Goal: Information Seeking & Learning: Learn about a topic

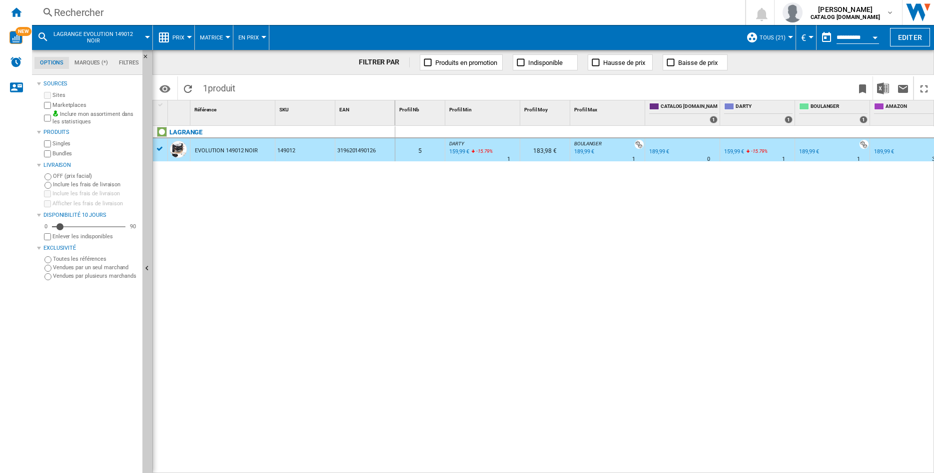
scroll to position [0, 85]
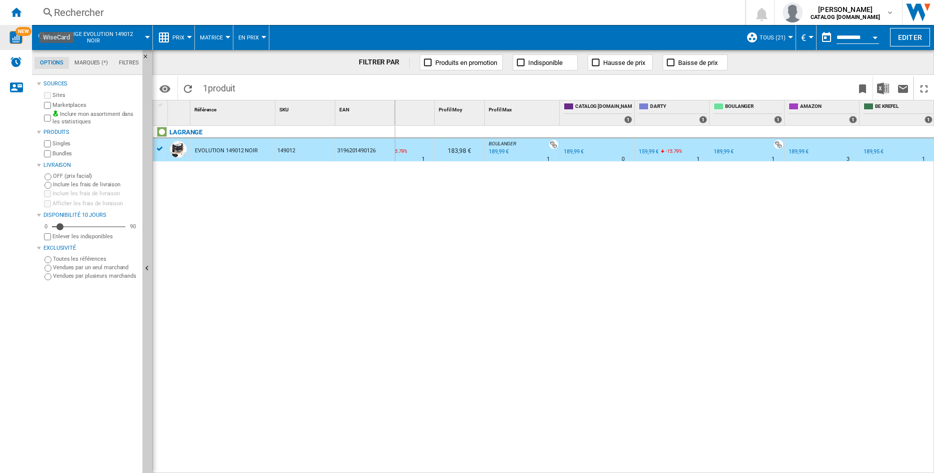
click at [11, 39] on img "WiseCard" at bounding box center [15, 37] width 13 height 13
click at [105, 13] on div "Rechercher" at bounding box center [386, 12] width 665 height 14
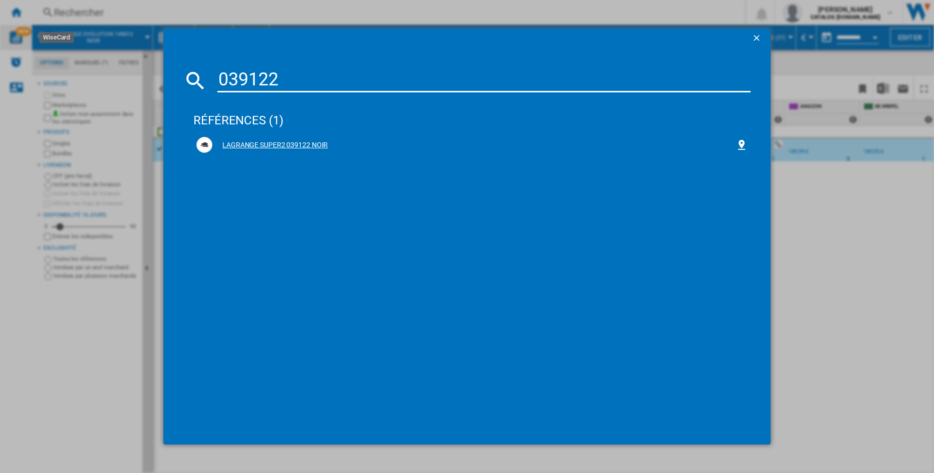
type input "039122"
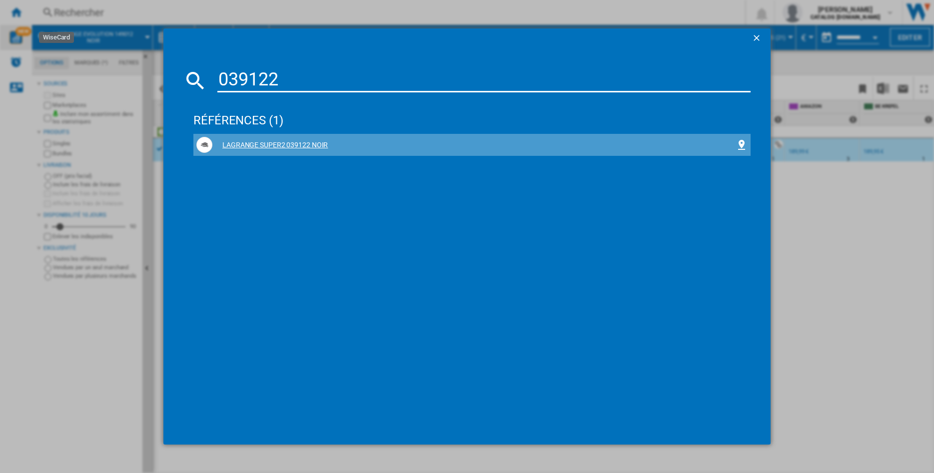
click at [254, 142] on div "LAGRANGE SUPER2 039122 NOIR" at bounding box center [473, 145] width 523 height 10
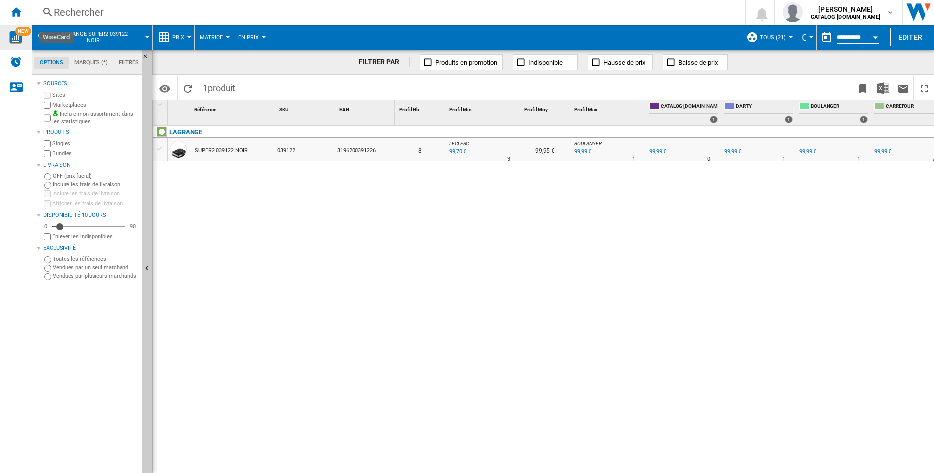
click at [241, 150] on div "SUPER2 039122 NOIR" at bounding box center [221, 150] width 53 height 23
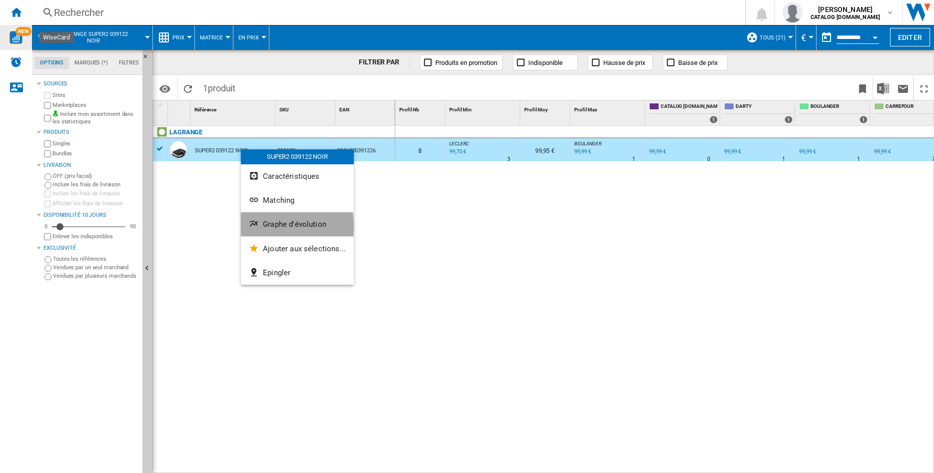
click at [282, 227] on span "Graphe d'évolution" at bounding box center [294, 224] width 63 height 9
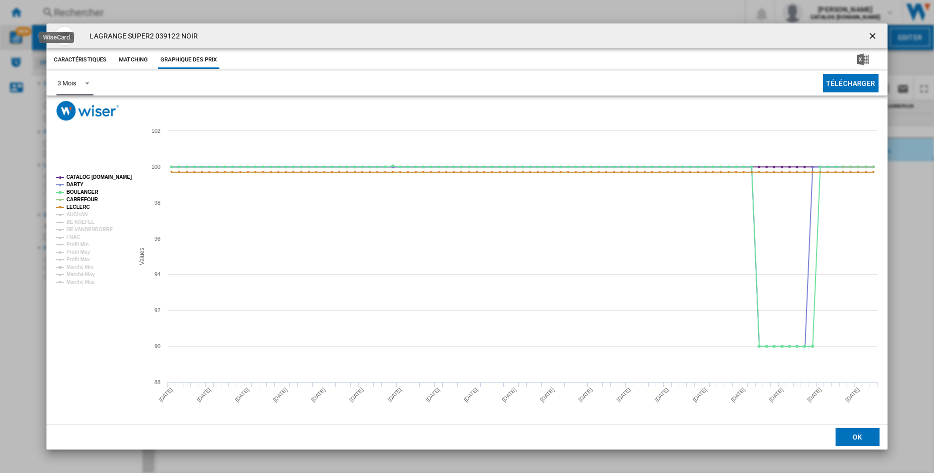
click at [86, 84] on span "Product popup" at bounding box center [84, 82] width 12 height 9
click at [69, 108] on div "6 Mois" at bounding box center [66, 107] width 18 height 9
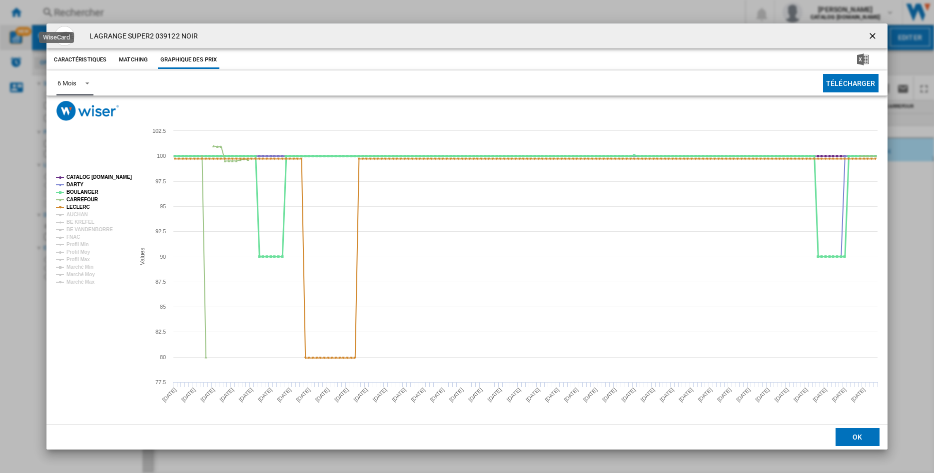
click at [69, 190] on tspan "BOULANGER" at bounding box center [82, 191] width 32 height 5
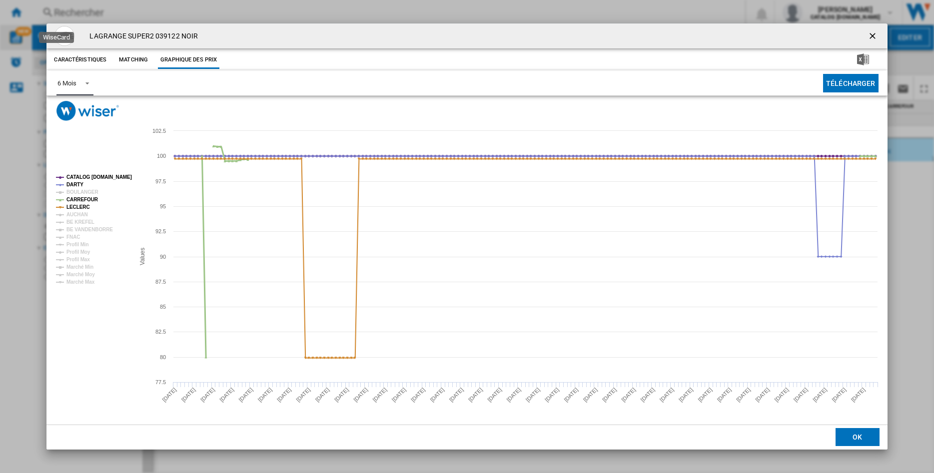
click at [70, 198] on tspan "CARREFOUR" at bounding box center [82, 199] width 32 height 5
click at [70, 205] on tspan "LECLERC" at bounding box center [77, 206] width 23 height 5
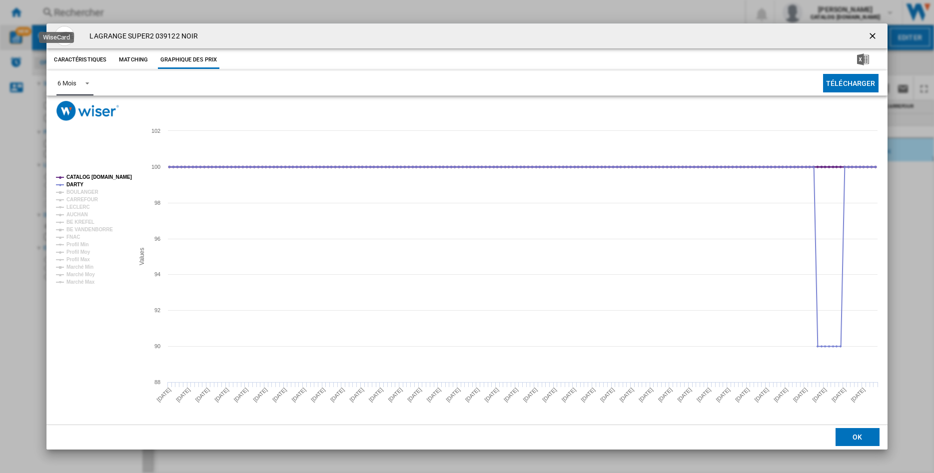
click at [77, 176] on tspan "CATALOG [DOMAIN_NAME]" at bounding box center [98, 176] width 65 height 5
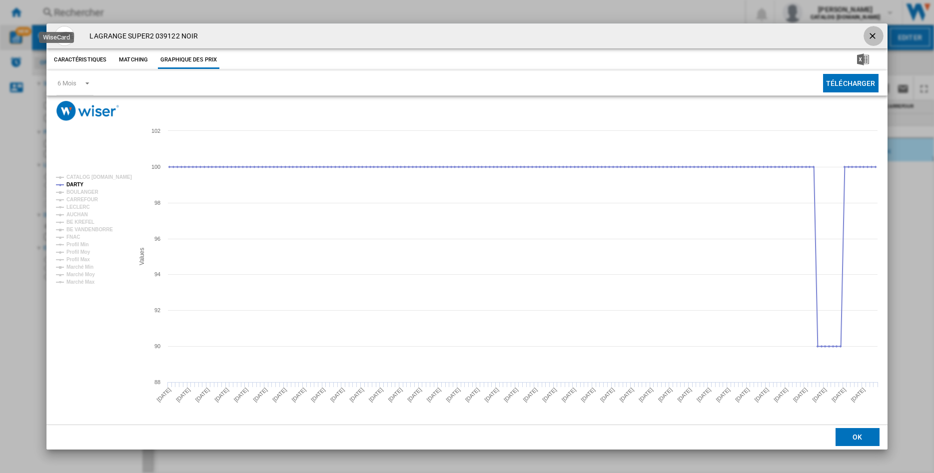
drag, startPoint x: 874, startPoint y: 34, endPoint x: 639, endPoint y: 69, distance: 237.2
click at [871, 34] on ng-md-icon "getI18NText('BUTTONS.CLOSE_DIALOG')" at bounding box center [874, 37] width 12 height 12
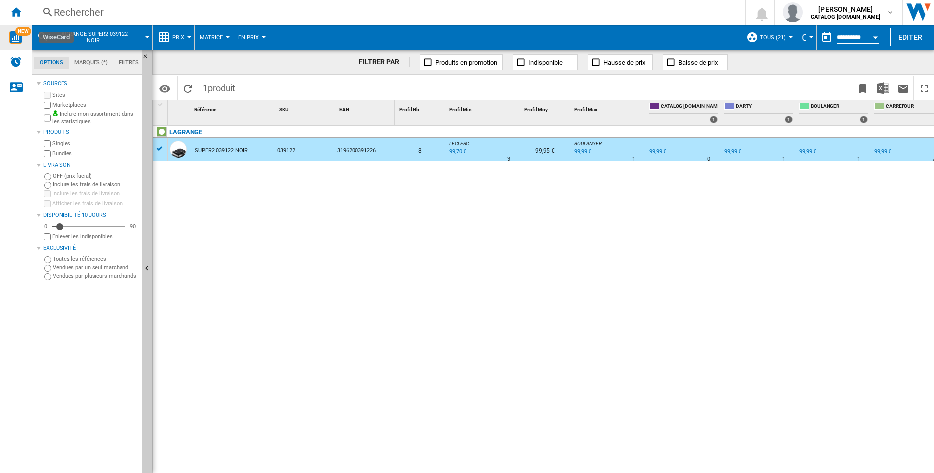
click at [99, 14] on div "Rechercher" at bounding box center [386, 12] width 665 height 14
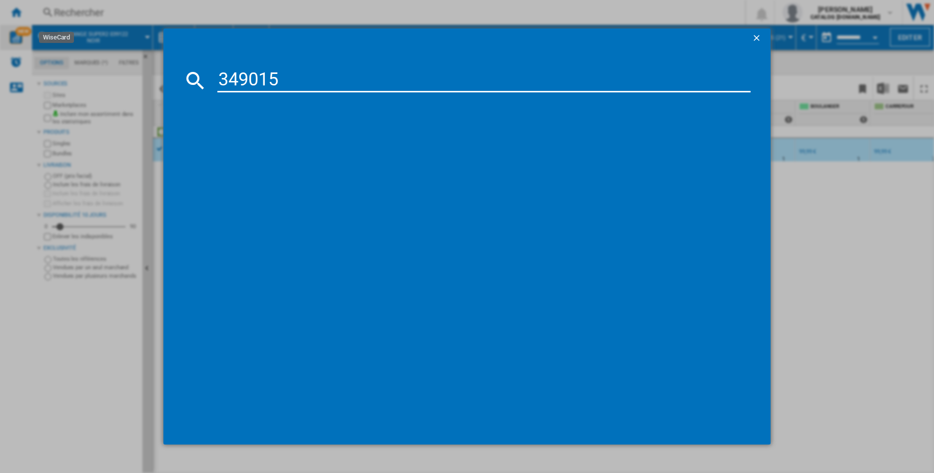
type input "349015"
click at [253, 146] on div "LAGRANGE CLASSIC 349015 BOIS CLAIR" at bounding box center [473, 145] width 523 height 10
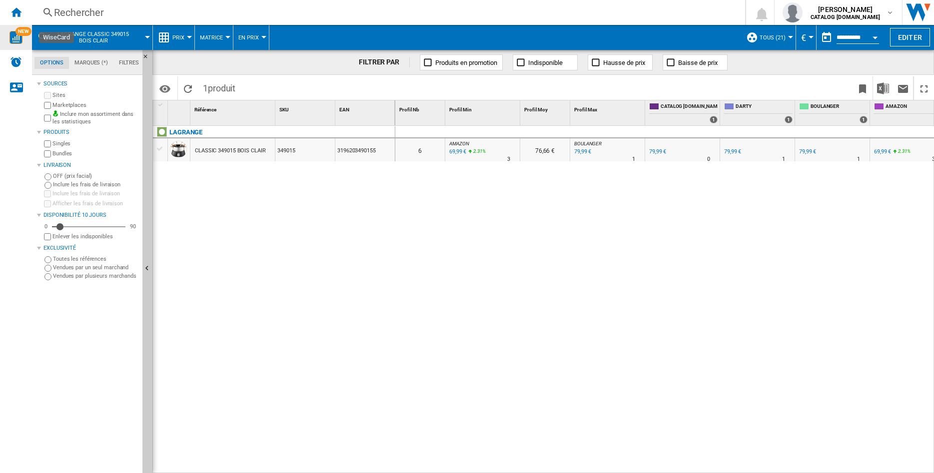
click at [228, 151] on div "CLASSIC 349015 BOIS CLAIR" at bounding box center [230, 150] width 71 height 23
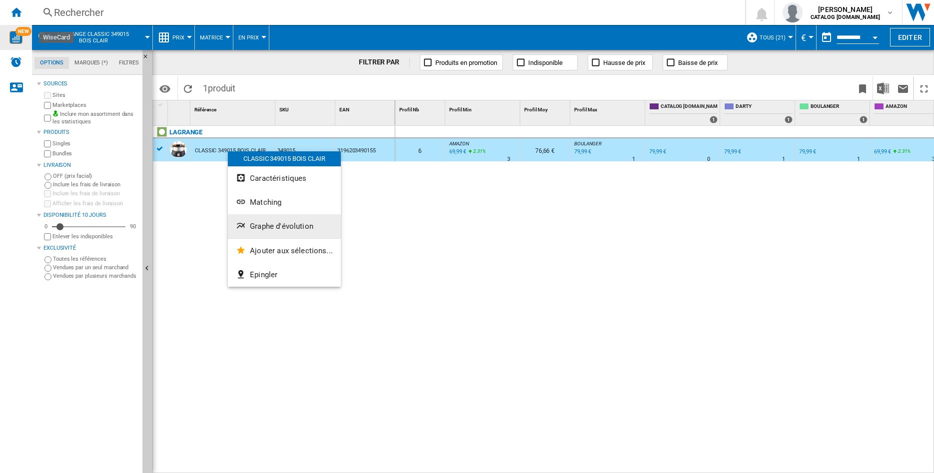
click at [263, 225] on span "Graphe d'évolution" at bounding box center [281, 226] width 63 height 9
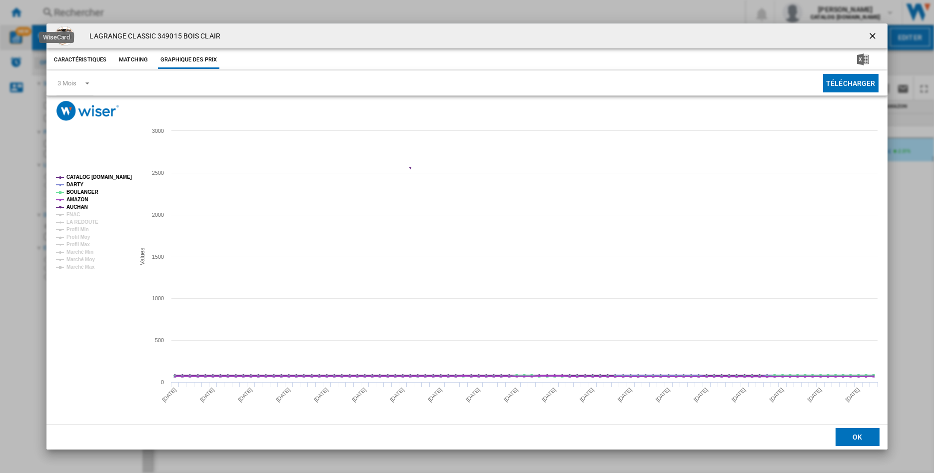
click at [75, 197] on tspan "AMAZON" at bounding box center [76, 199] width 21 height 5
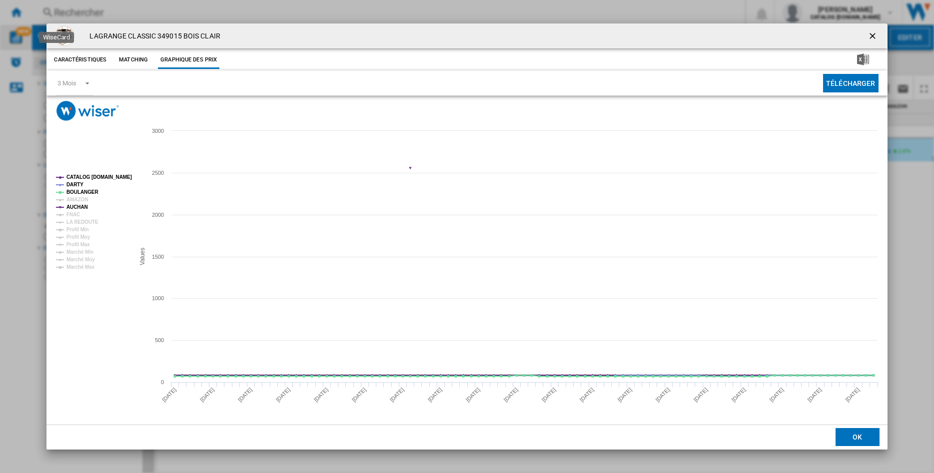
drag, startPoint x: 77, startPoint y: 174, endPoint x: 77, endPoint y: 179, distance: 5.5
click at [77, 176] on tspan "CATALOG [DOMAIN_NAME]" at bounding box center [98, 176] width 65 height 5
drag, startPoint x: 74, startPoint y: 182, endPoint x: 74, endPoint y: 189, distance: 6.5
click at [74, 184] on tspan "DARTY" at bounding box center [74, 184] width 17 height 5
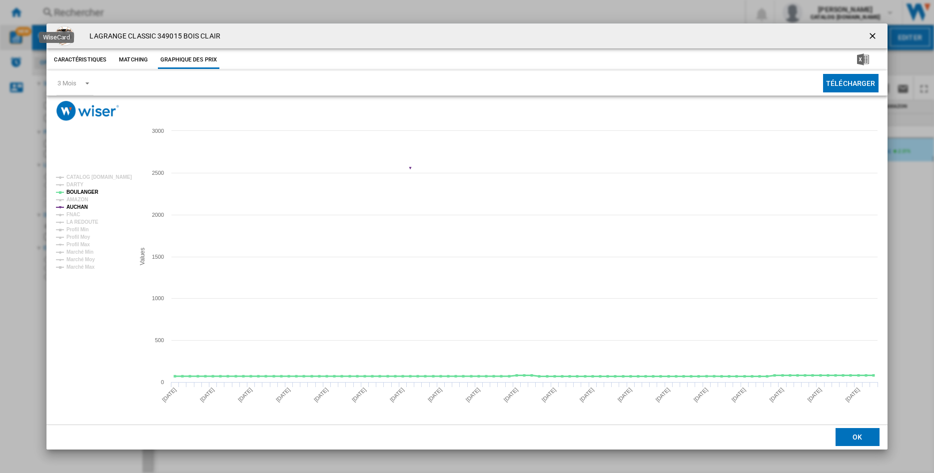
click at [74, 189] on tspan "BOULANGER" at bounding box center [82, 191] width 32 height 5
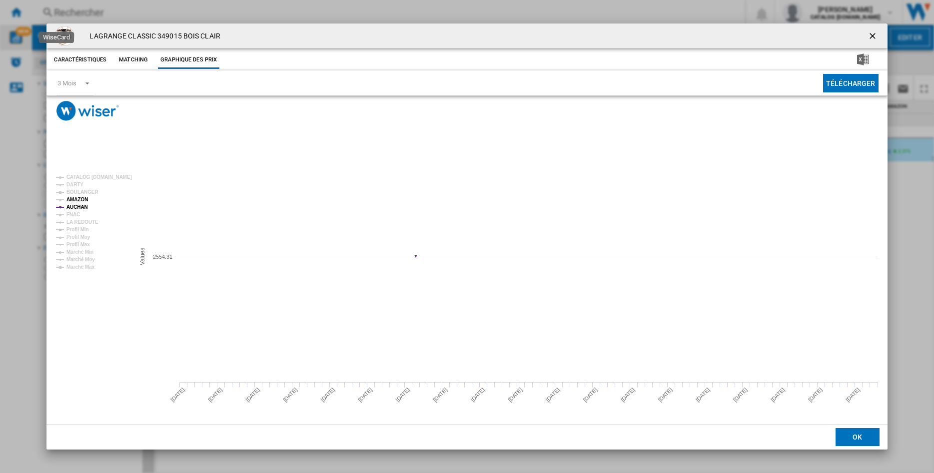
click at [74, 198] on tspan "AMAZON" at bounding box center [76, 199] width 21 height 5
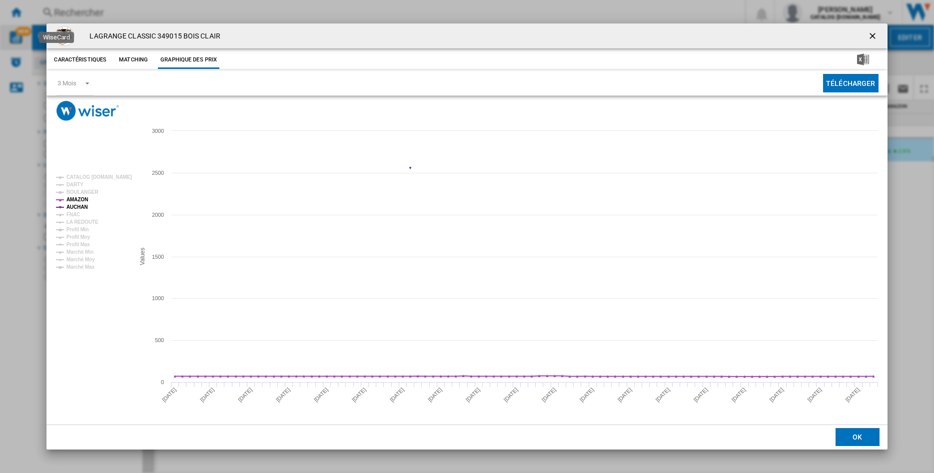
click at [72, 208] on tspan "AUCHAN" at bounding box center [76, 206] width 21 height 5
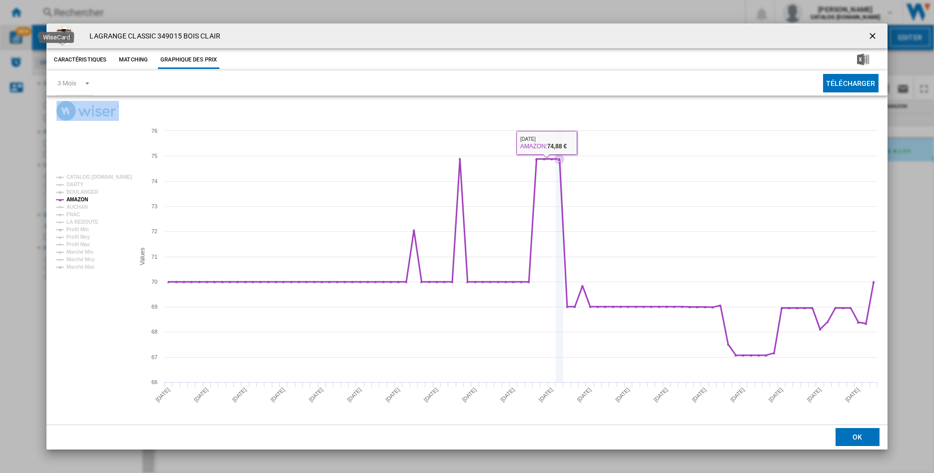
drag, startPoint x: 334, startPoint y: 78, endPoint x: 551, endPoint y: 172, distance: 236.5
click at [557, 196] on div "LAGRANGE CLASSIC 349015 BOIS CLAIR Caractéristiques Matching Graphique des prix…" at bounding box center [466, 236] width 841 height 426
click at [872, 34] on ng-md-icon "getI18NText('BUTTONS.CLOSE_DIALOG')" at bounding box center [874, 37] width 12 height 12
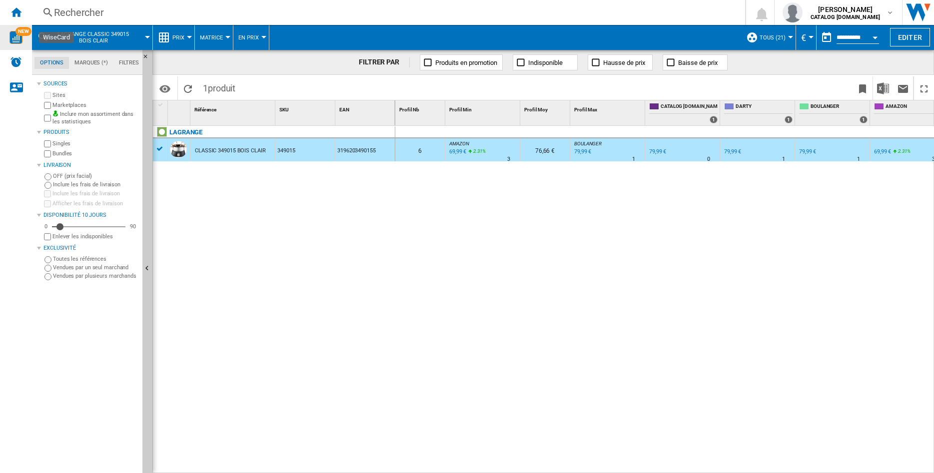
click at [215, 147] on div "CLASSIC 349015 BOIS CLAIR" at bounding box center [230, 150] width 71 height 23
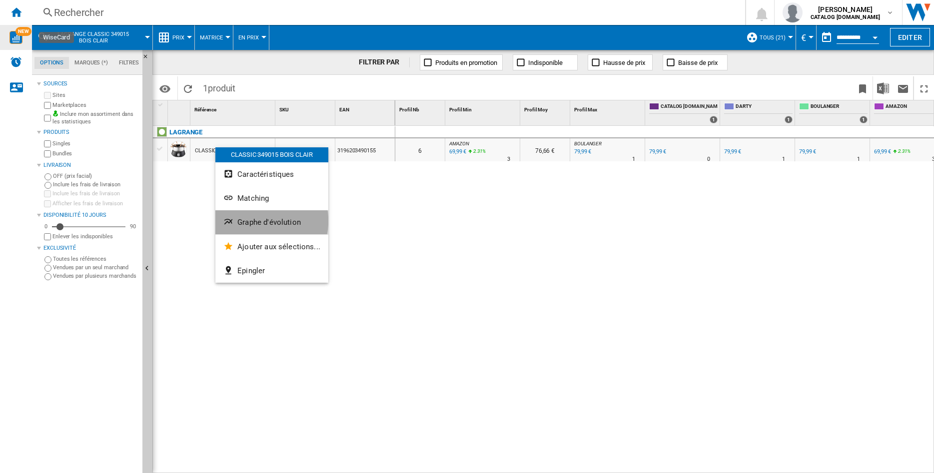
click at [262, 221] on span "Graphe d'évolution" at bounding box center [268, 222] width 63 height 9
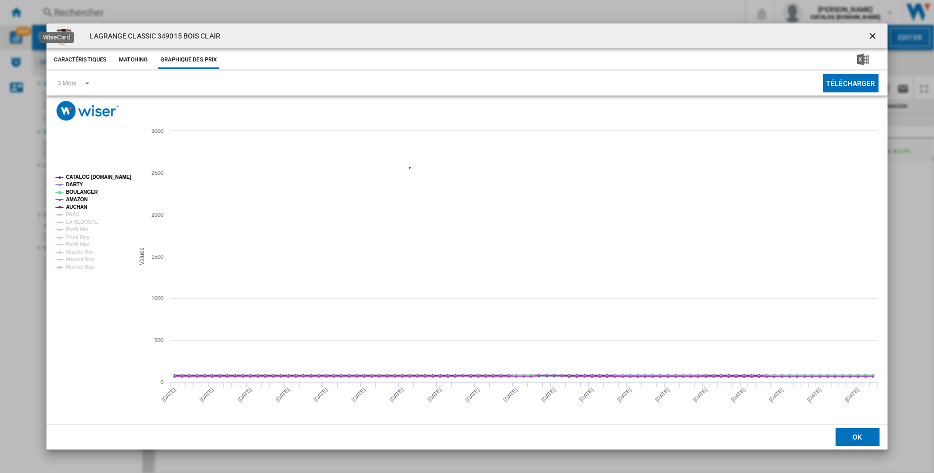
drag, startPoint x: 75, startPoint y: 178, endPoint x: 75, endPoint y: 185, distance: 7.0
click at [75, 179] on tspan "CATALOG [DOMAIN_NAME]" at bounding box center [98, 176] width 65 height 5
click at [74, 186] on tspan "DARTY" at bounding box center [74, 184] width 17 height 5
click at [74, 192] on tspan "BOULANGER" at bounding box center [82, 191] width 32 height 5
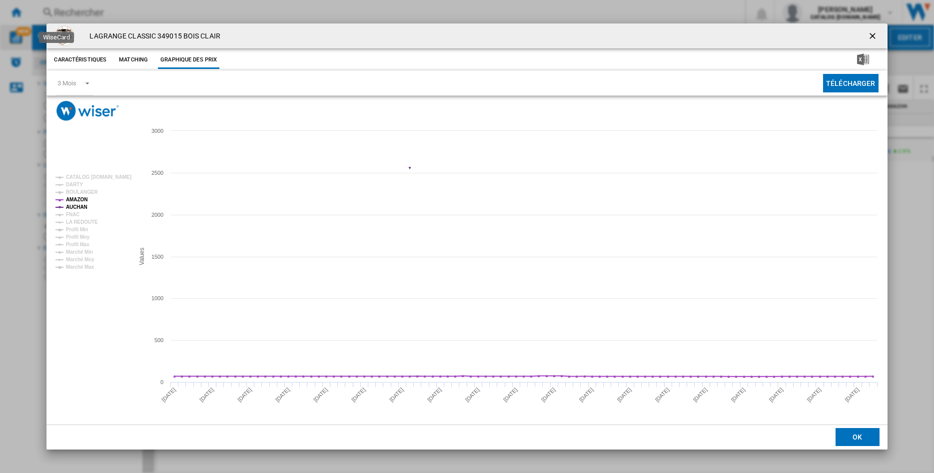
click at [74, 205] on tspan "AUCHAN" at bounding box center [76, 206] width 21 height 5
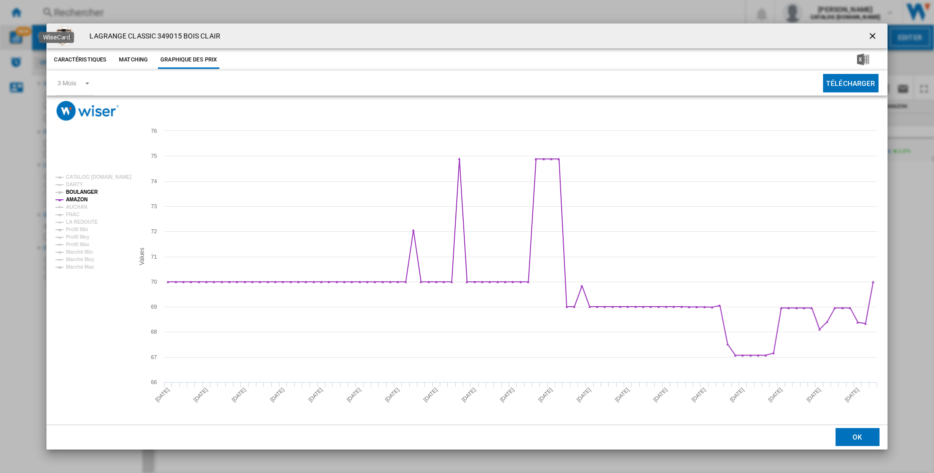
click at [75, 193] on tspan "BOULANGER" at bounding box center [82, 191] width 32 height 5
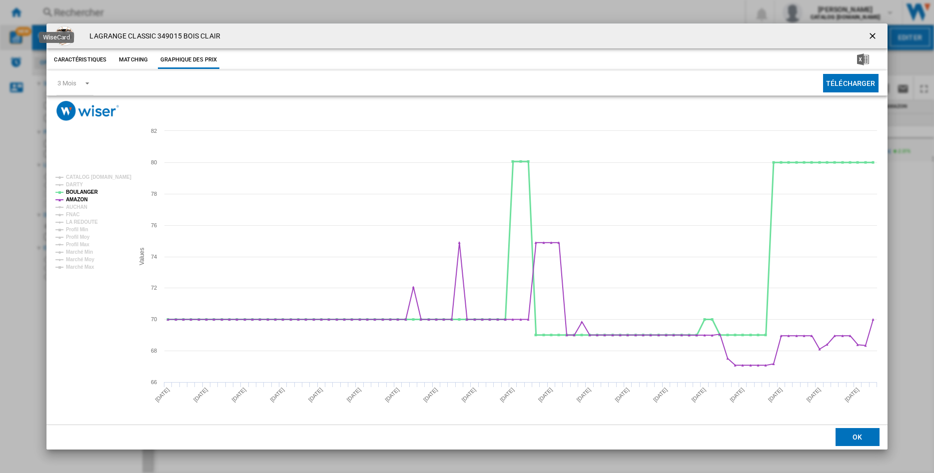
click at [75, 193] on tspan "BOULANGER" at bounding box center [82, 191] width 32 height 5
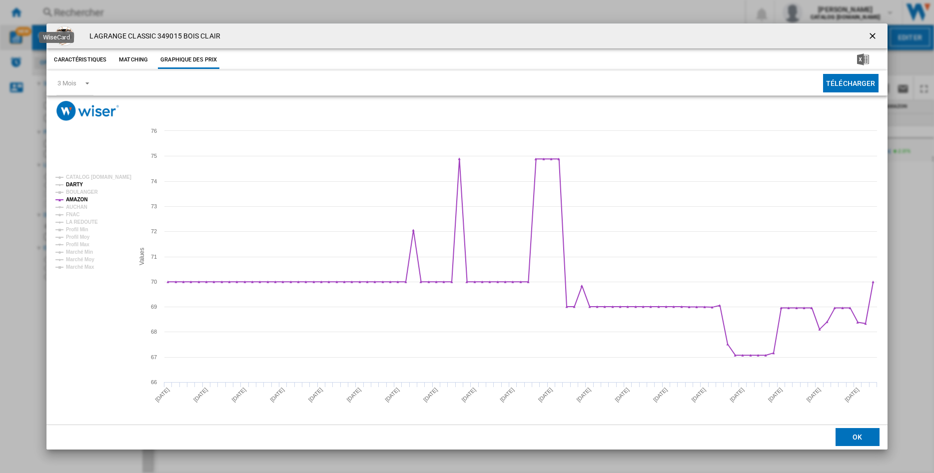
click at [74, 187] on tspan "DARTY" at bounding box center [74, 184] width 17 height 5
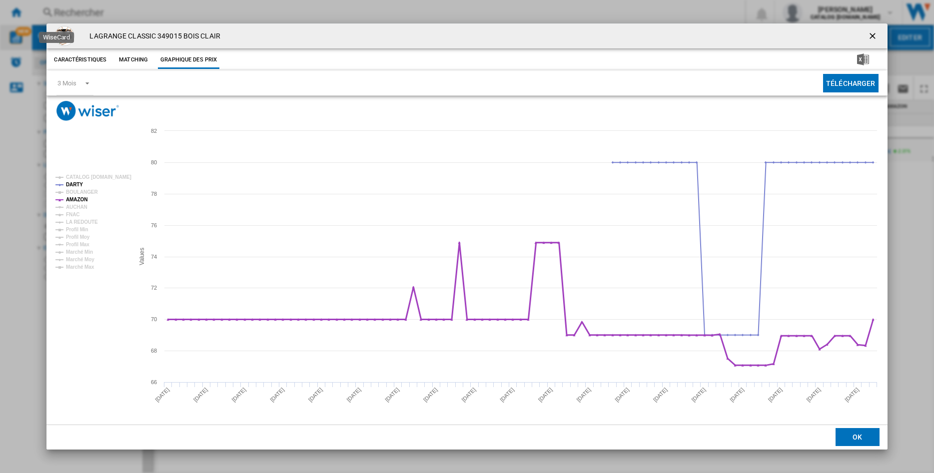
click at [77, 197] on tspan "AMAZON" at bounding box center [76, 199] width 21 height 5
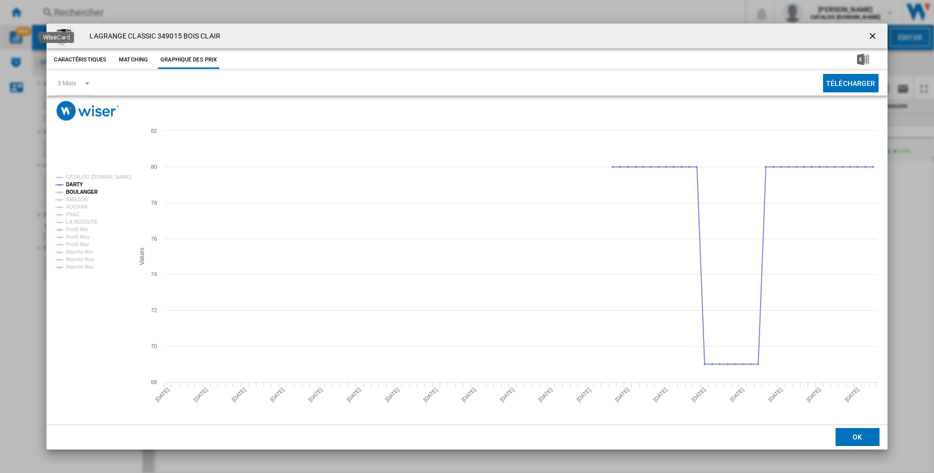
click at [77, 193] on tspan "BOULANGER" at bounding box center [82, 191] width 32 height 5
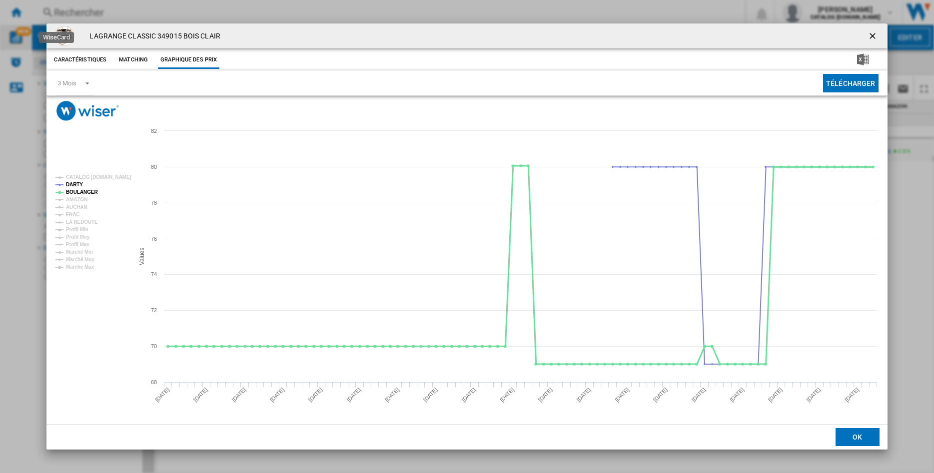
click at [77, 193] on tspan "BOULANGER" at bounding box center [82, 191] width 32 height 5
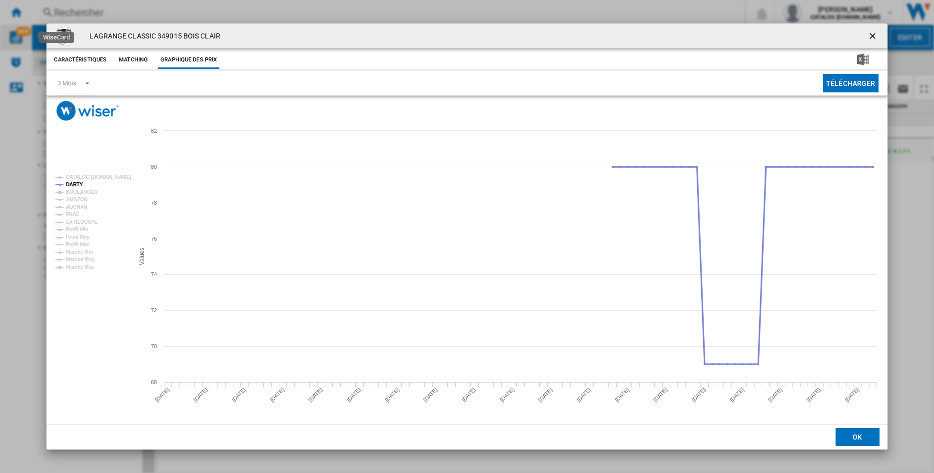
click at [76, 185] on tspan "DARTY" at bounding box center [74, 184] width 17 height 5
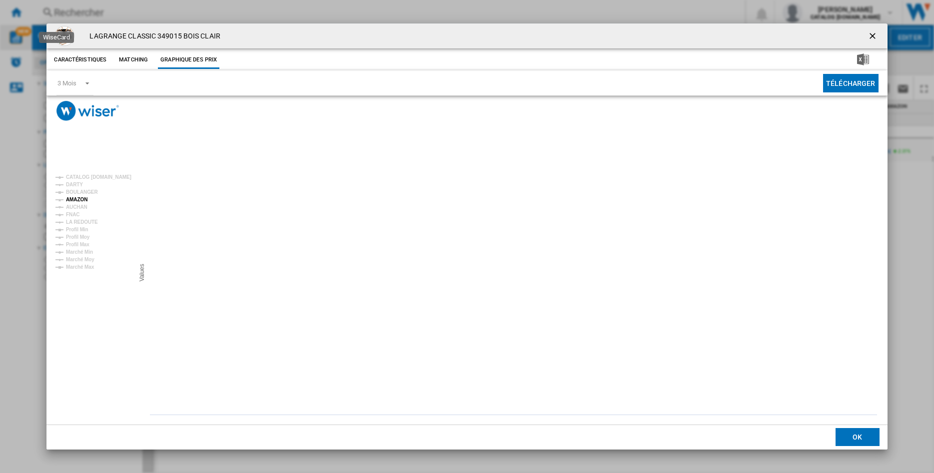
click at [79, 198] on tspan "AMAZON" at bounding box center [76, 199] width 21 height 5
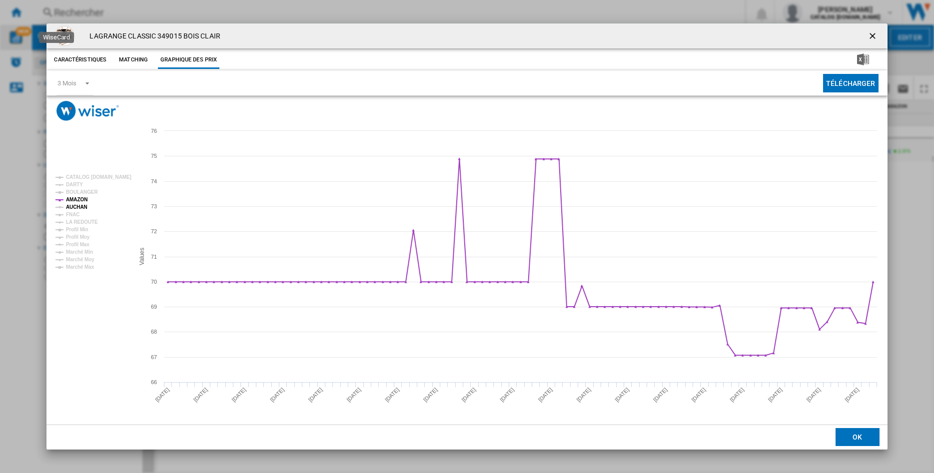
click at [76, 204] on tspan "AUCHAN" at bounding box center [76, 206] width 21 height 5
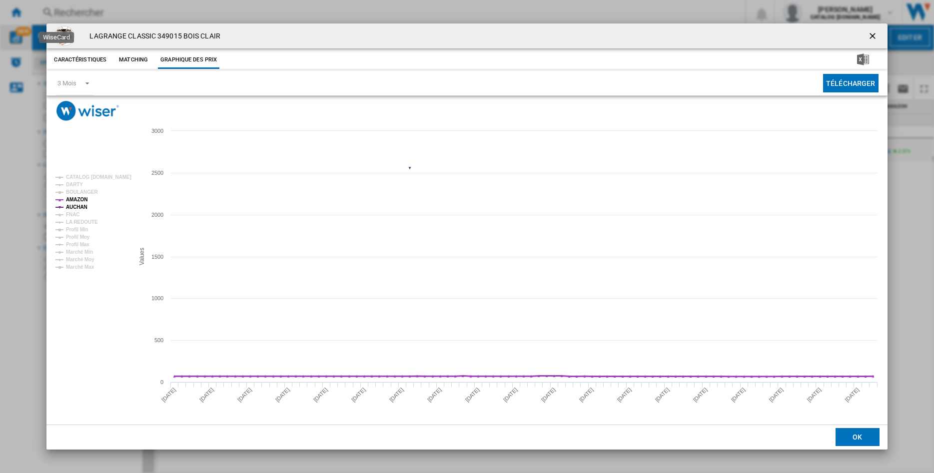
click at [79, 199] on tspan "AMAZON" at bounding box center [76, 199] width 21 height 5
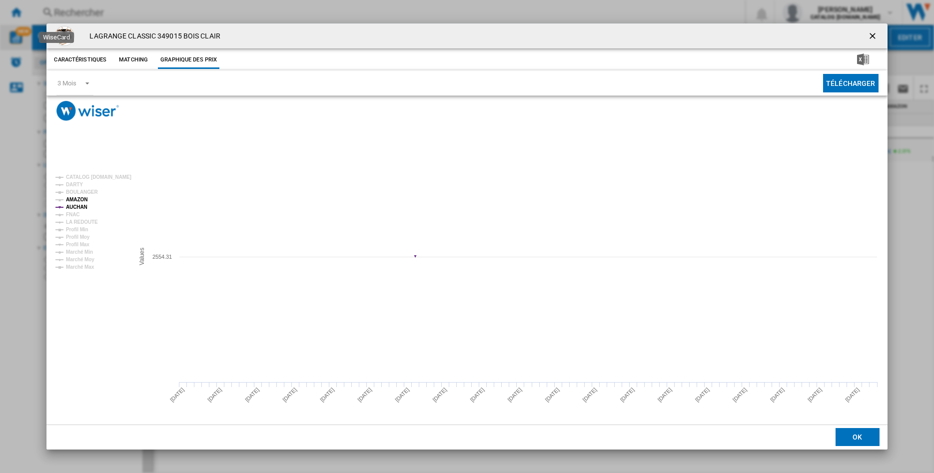
click at [78, 201] on tspan "AMAZON" at bounding box center [76, 199] width 21 height 5
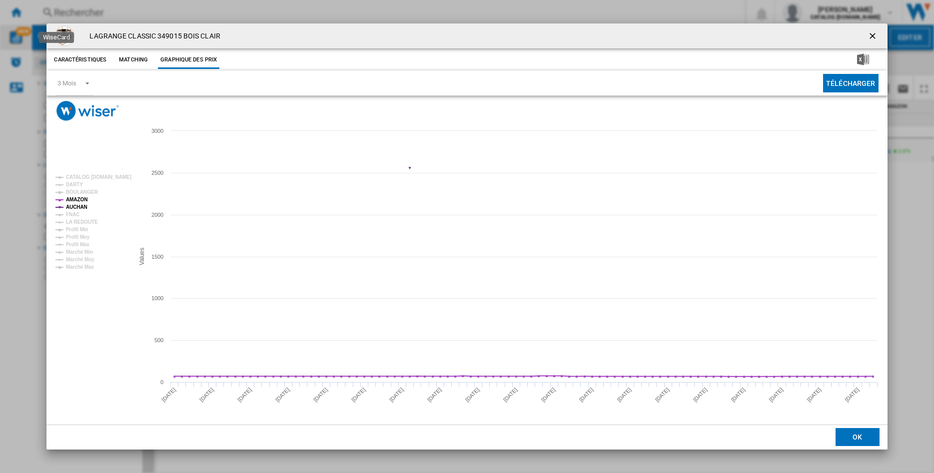
click at [77, 208] on tspan "AUCHAN" at bounding box center [76, 206] width 21 height 5
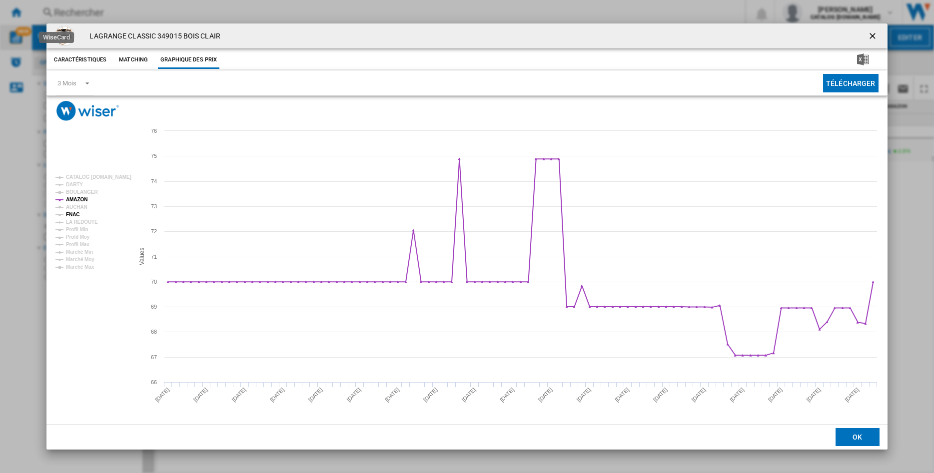
click at [73, 215] on tspan "FNAC" at bounding box center [72, 214] width 13 height 5
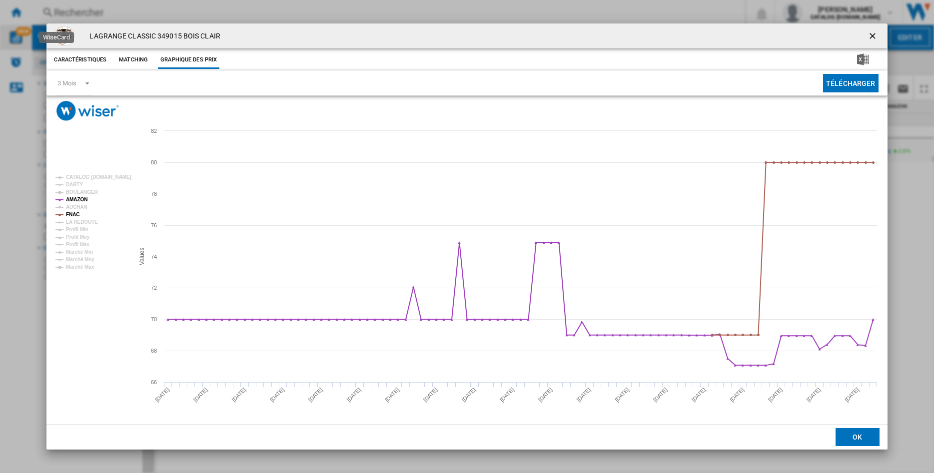
click at [73, 215] on tspan "FNAC" at bounding box center [72, 214] width 13 height 5
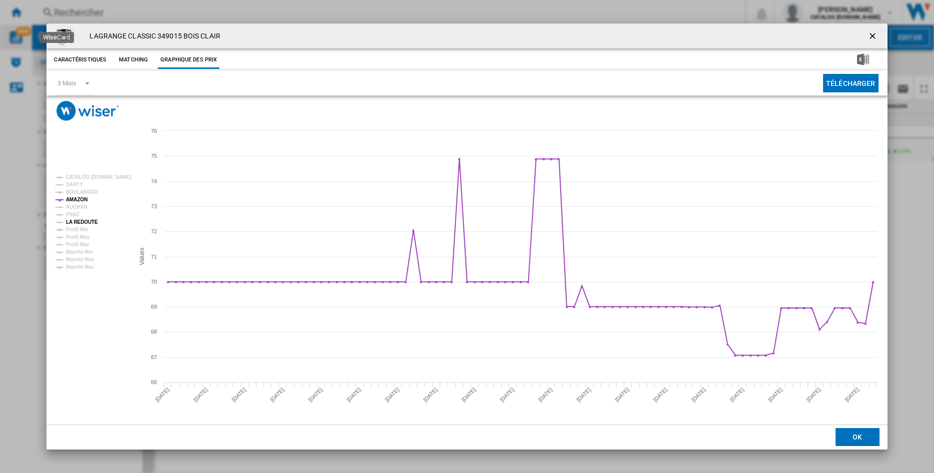
click at [74, 221] on tspan "LA REDOUTE" at bounding box center [82, 221] width 32 height 5
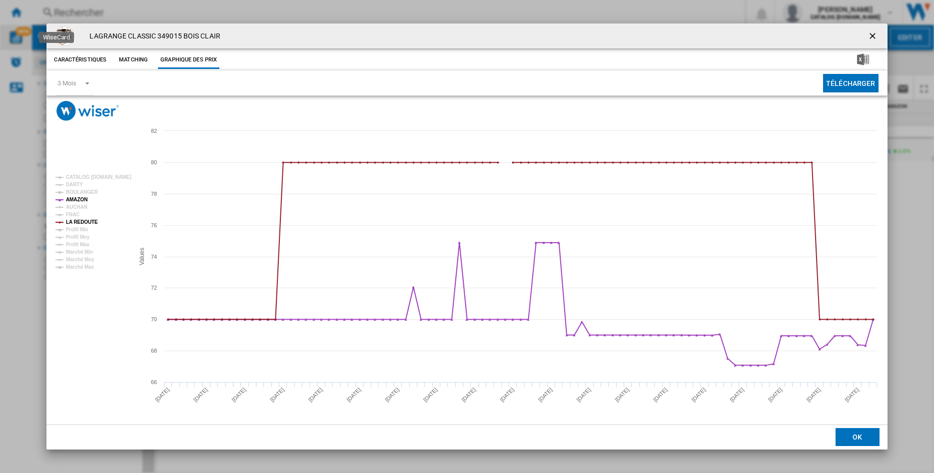
click at [74, 221] on tspan "LA REDOUTE" at bounding box center [82, 221] width 32 height 5
